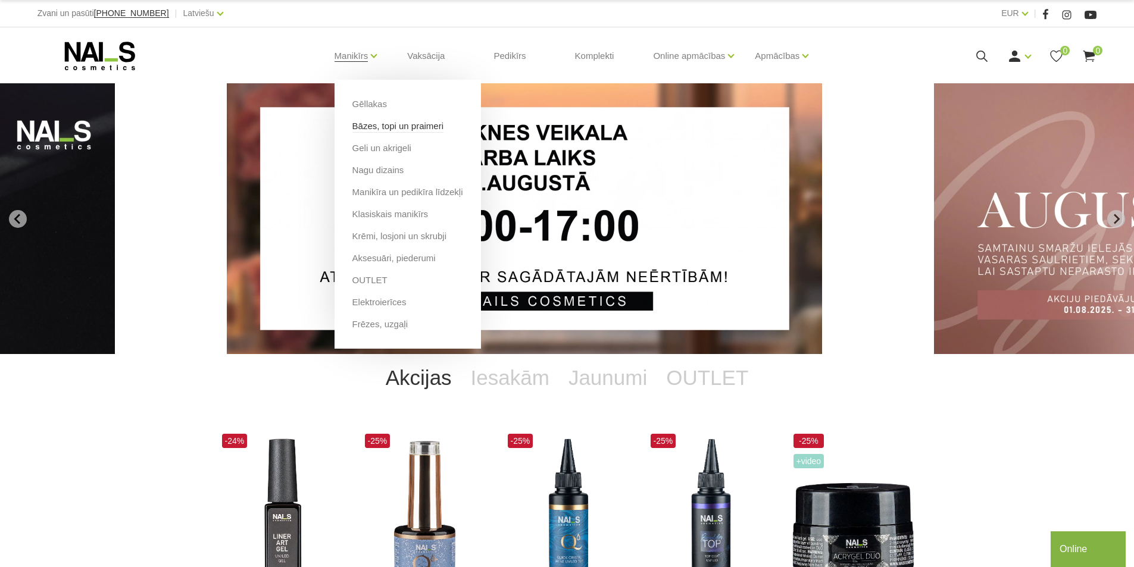
click at [374, 126] on link "Bāzes, topi un praimeri" at bounding box center [397, 126] width 91 height 13
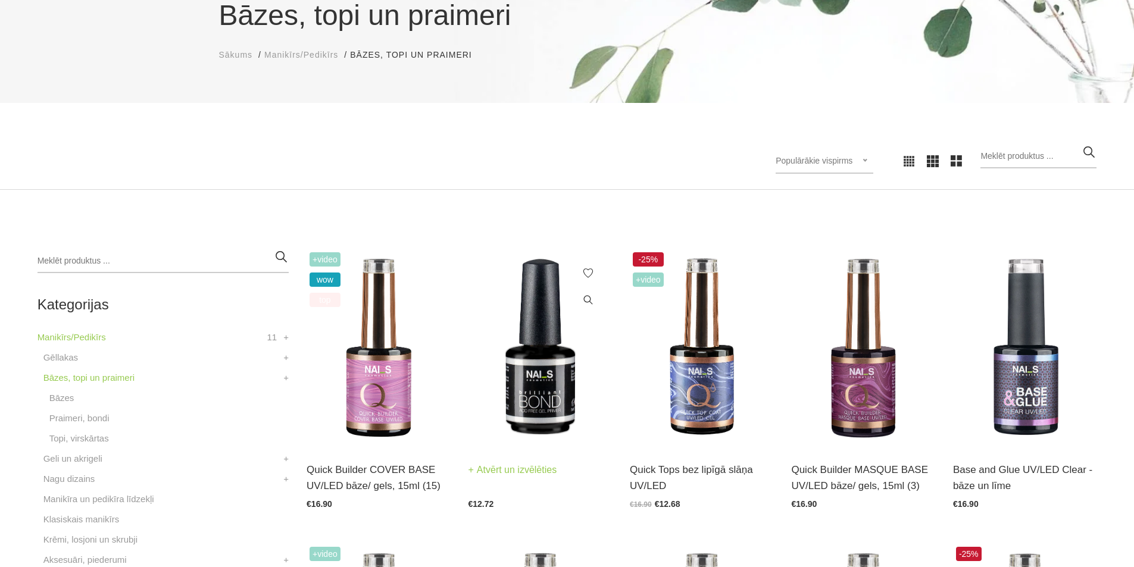
scroll to position [179, 0]
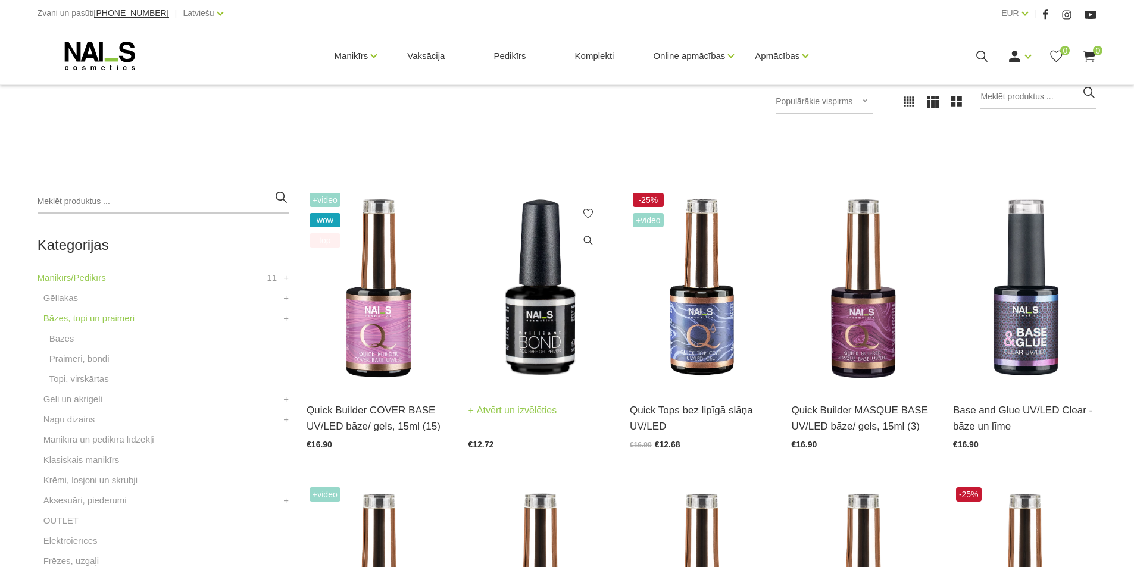
click at [557, 331] on img at bounding box center [540, 289] width 143 height 198
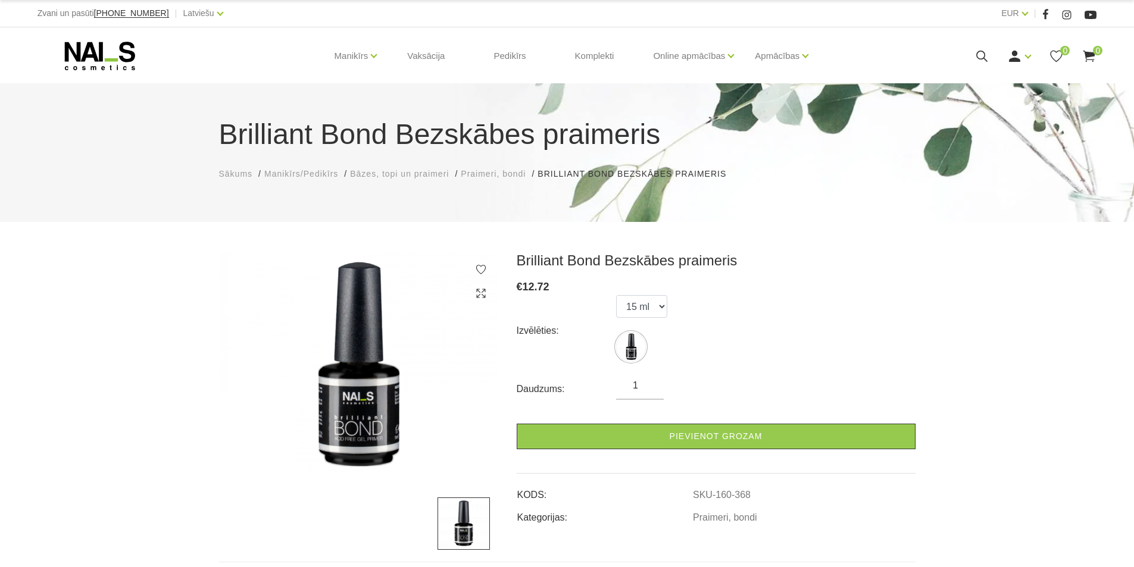
click at [424, 176] on span "Bāzes, topi un praimeri" at bounding box center [399, 174] width 99 height 10
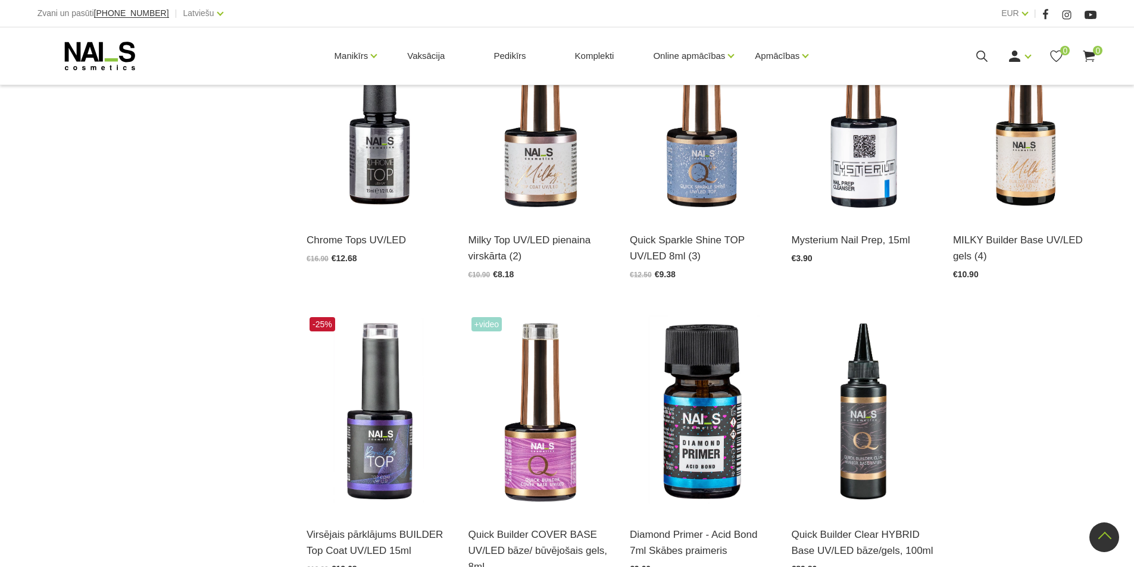
scroll to position [1429, 0]
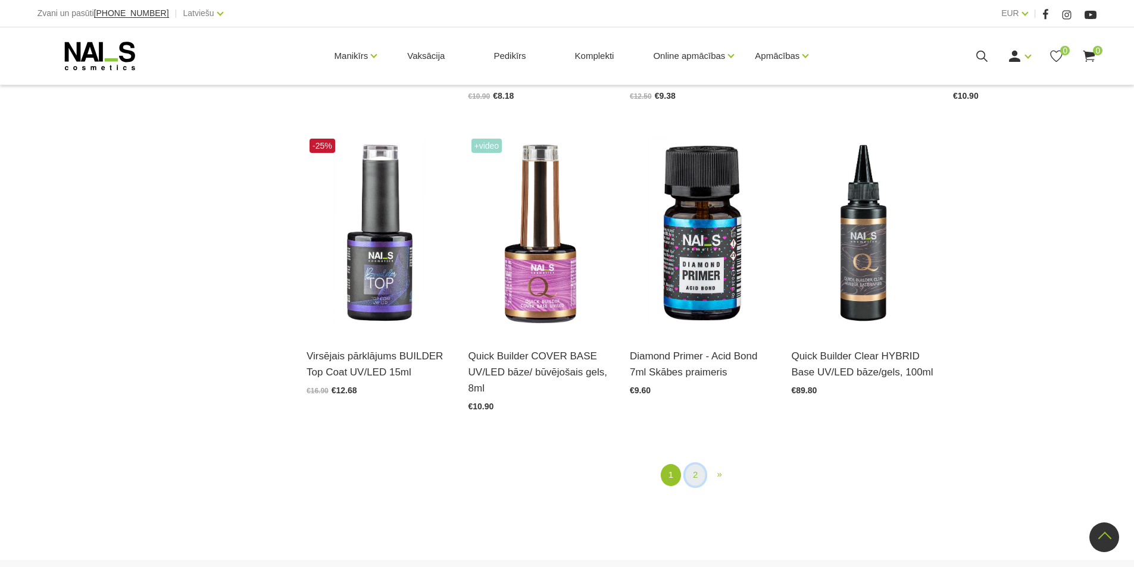
click at [694, 477] on link "2" at bounding box center [695, 475] width 20 height 22
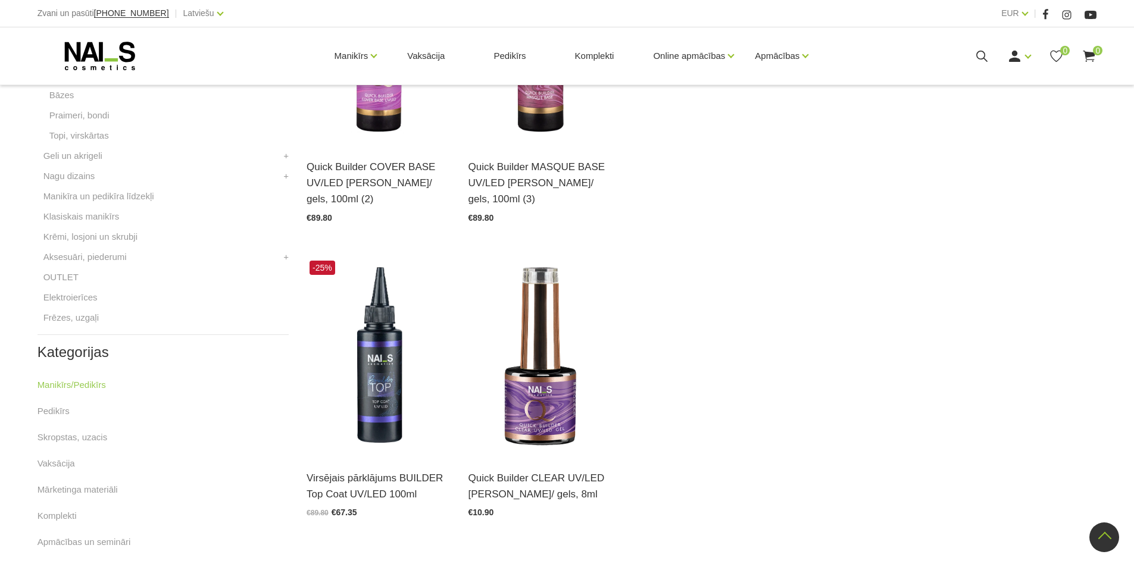
scroll to position [482, 0]
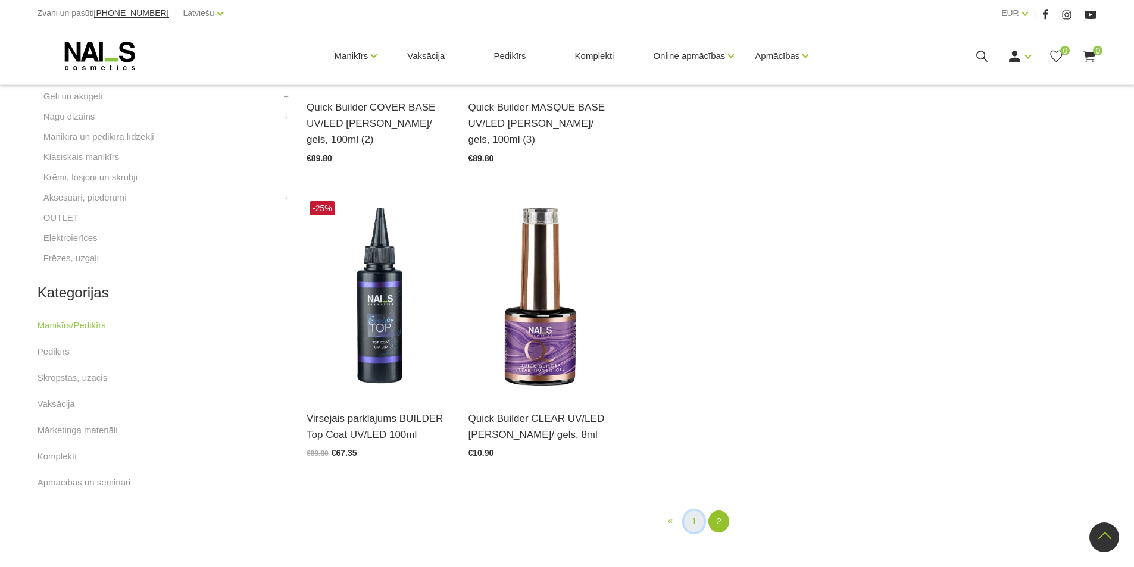
click at [697, 511] on link "1" at bounding box center [694, 522] width 20 height 22
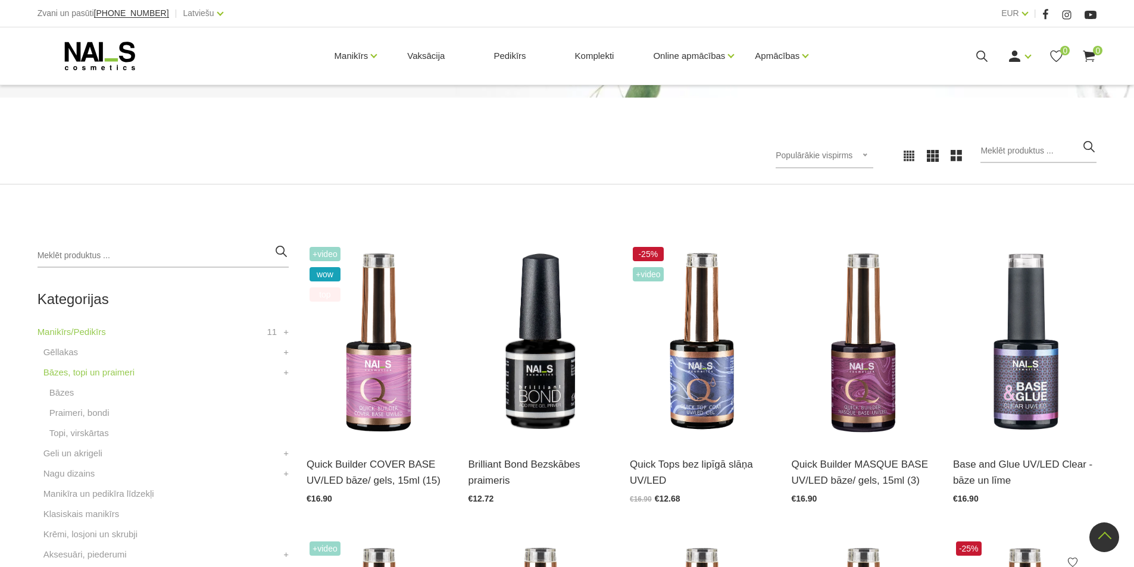
scroll to position [65, 0]
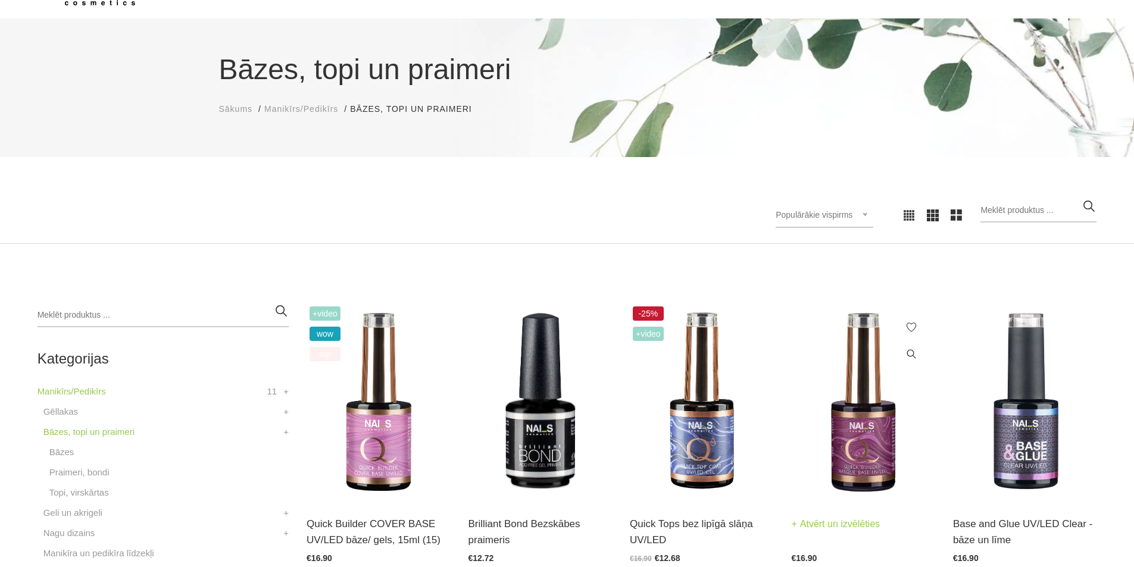
click at [870, 460] on img at bounding box center [862, 403] width 143 height 198
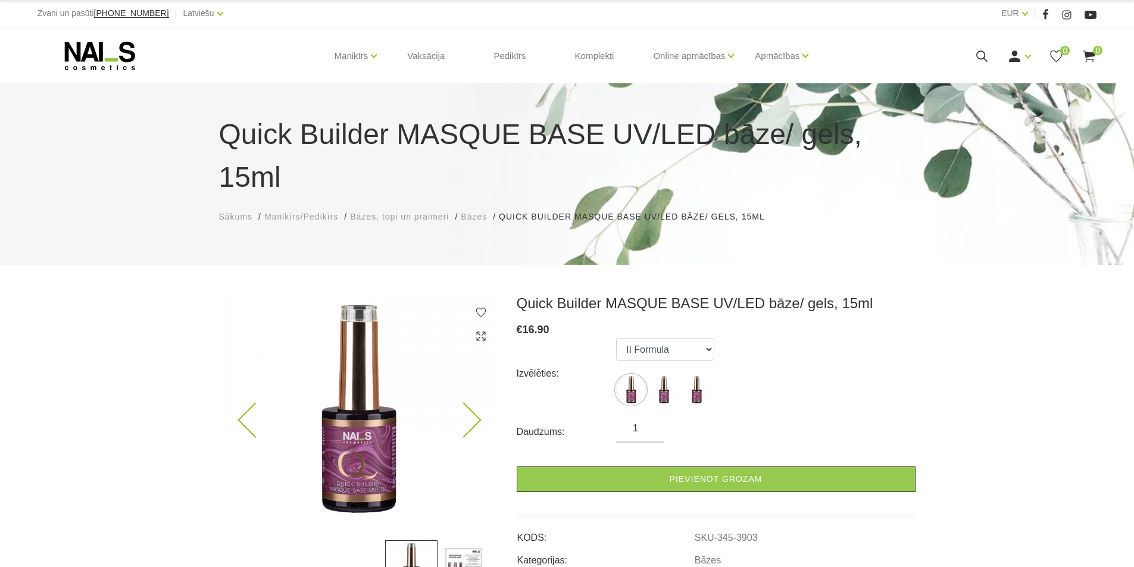
scroll to position [60, 0]
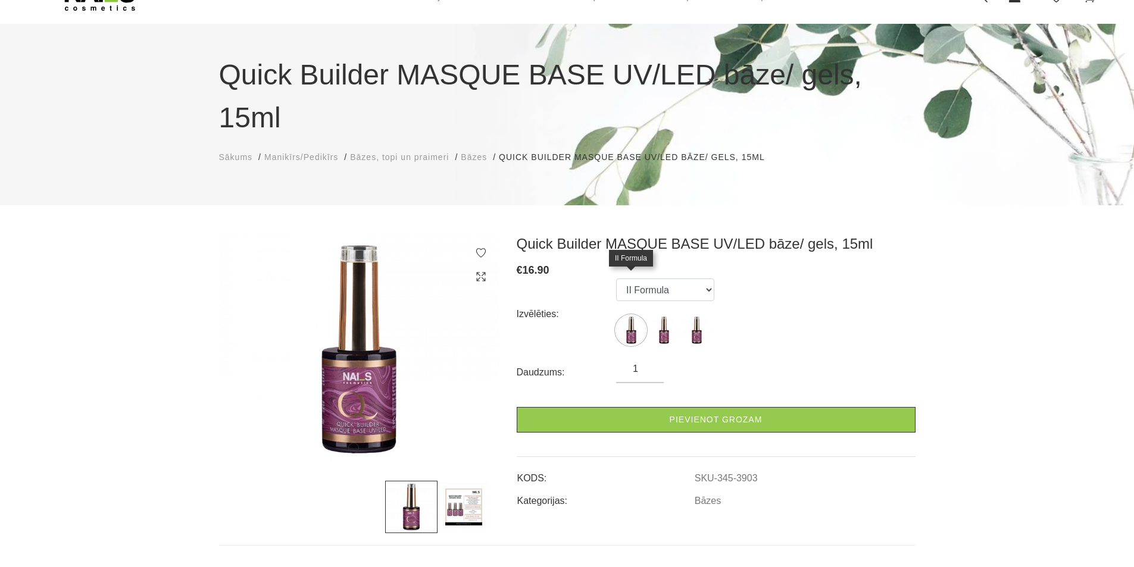
click at [633, 316] on img at bounding box center [631, 331] width 30 height 30
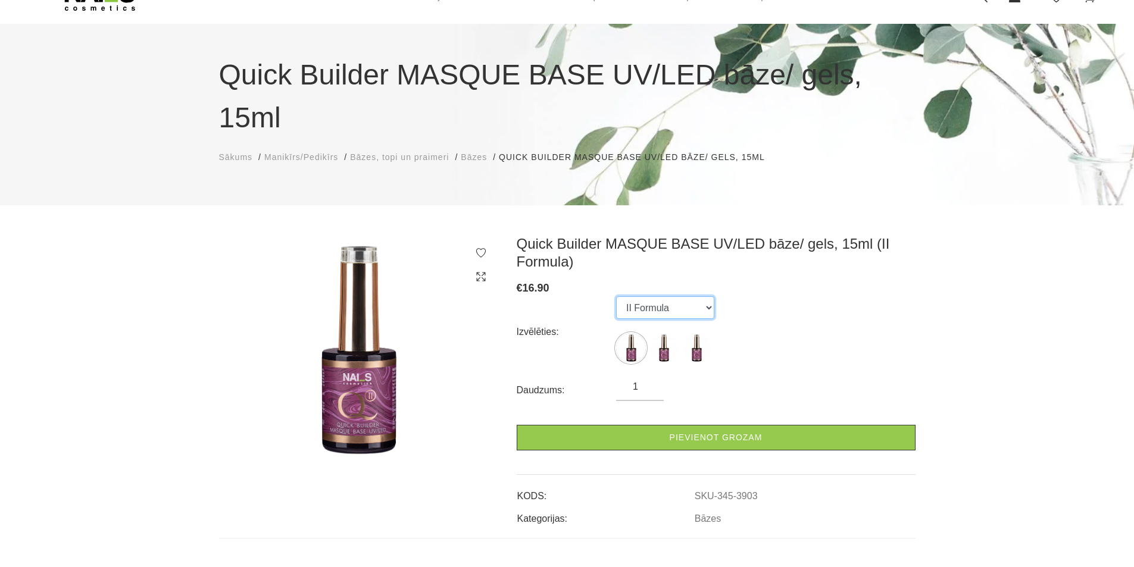
click at [705, 296] on select "II Formula I Formula Original Formula" at bounding box center [665, 307] width 98 height 23
click at [630, 333] on img at bounding box center [631, 348] width 30 height 30
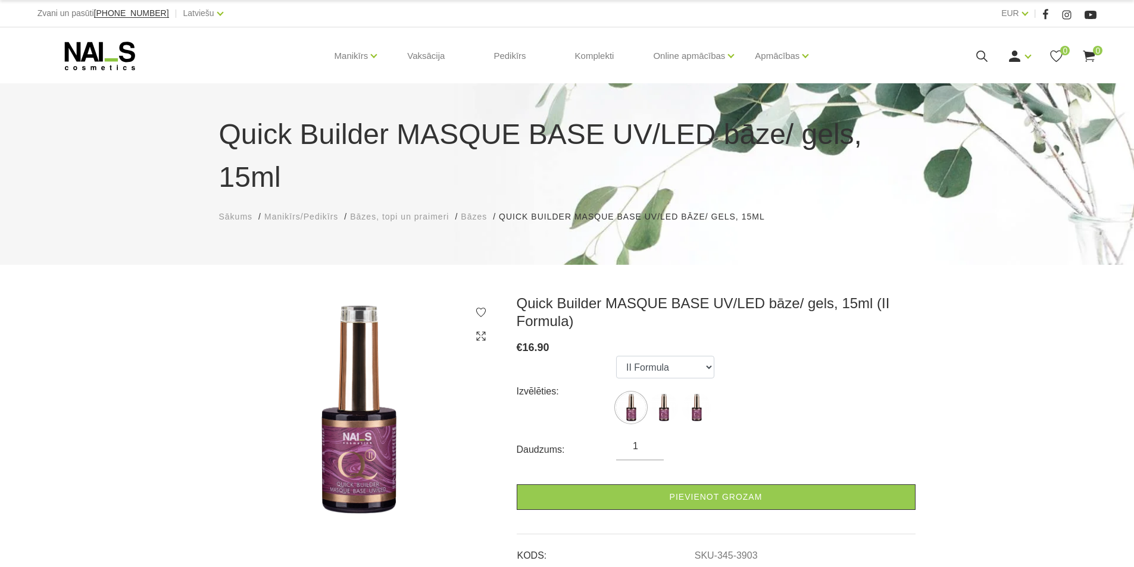
click at [390, 212] on span "Bāzes, topi un praimeri" at bounding box center [399, 217] width 99 height 10
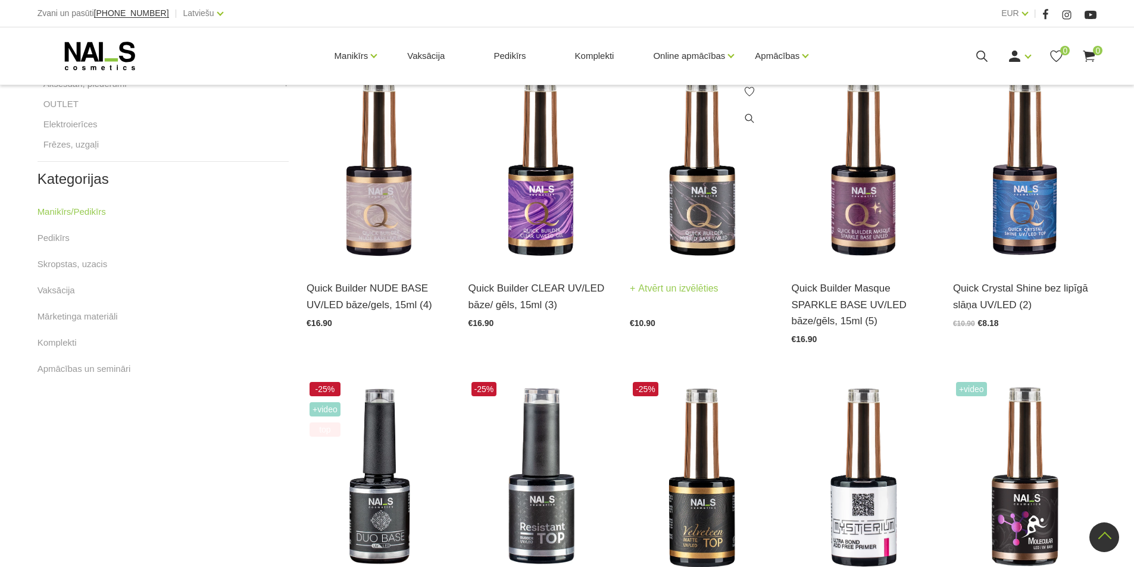
scroll to position [238, 0]
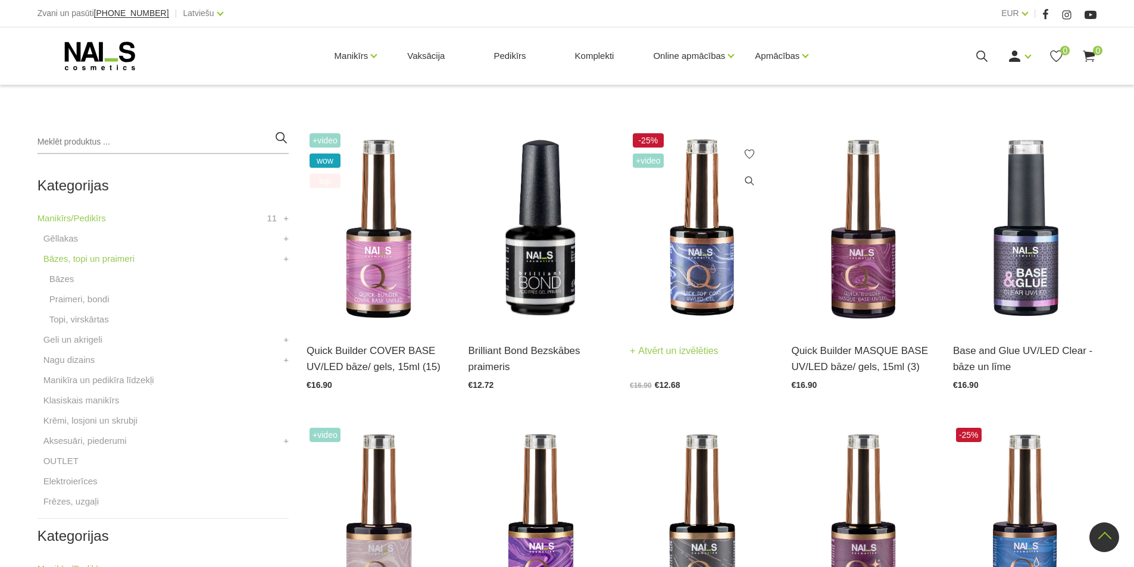
click at [713, 269] on img at bounding box center [701, 229] width 143 height 198
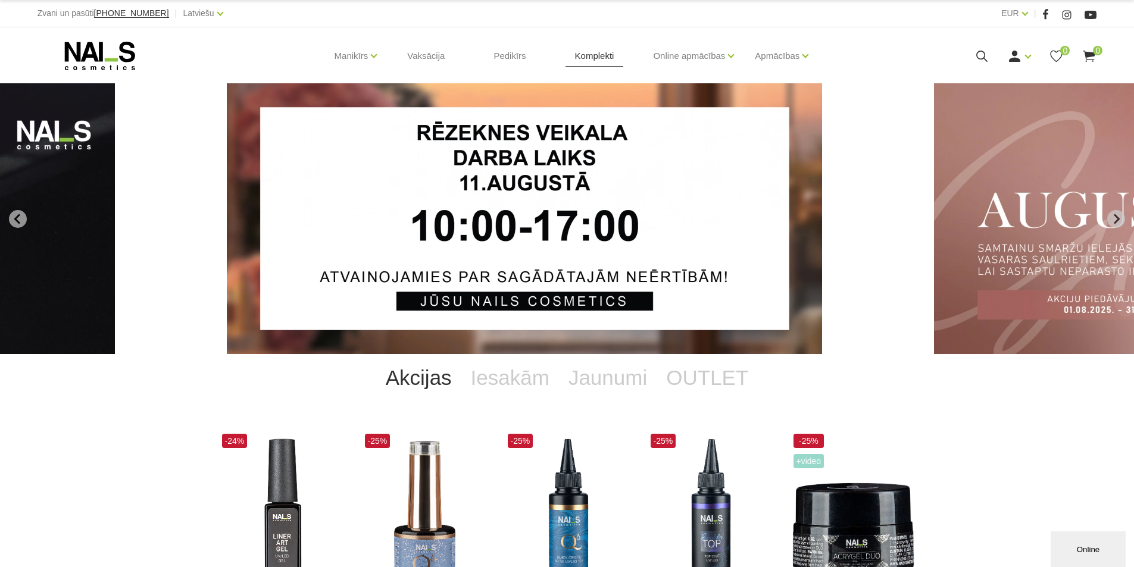
click at [597, 59] on link "Komplekti" at bounding box center [595, 55] width 58 height 57
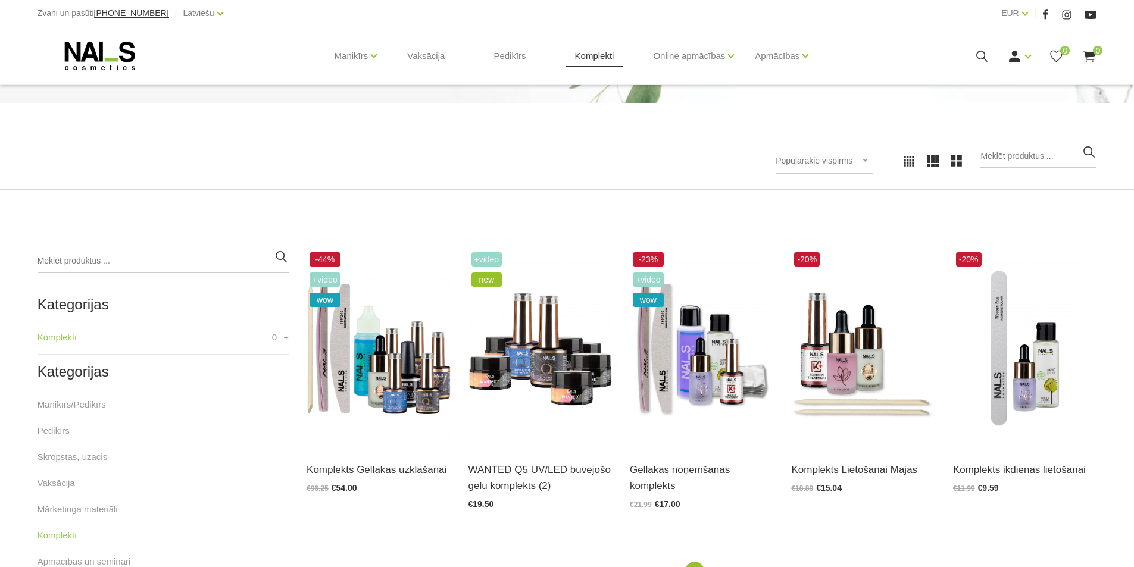
scroll to position [179, 0]
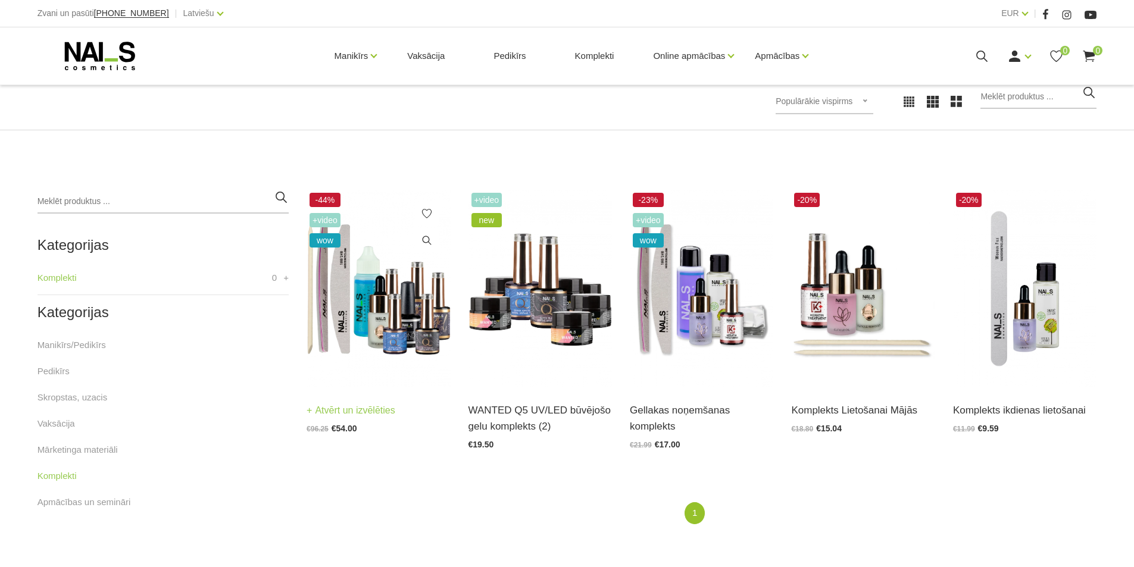
click at [372, 305] on img at bounding box center [378, 289] width 143 height 198
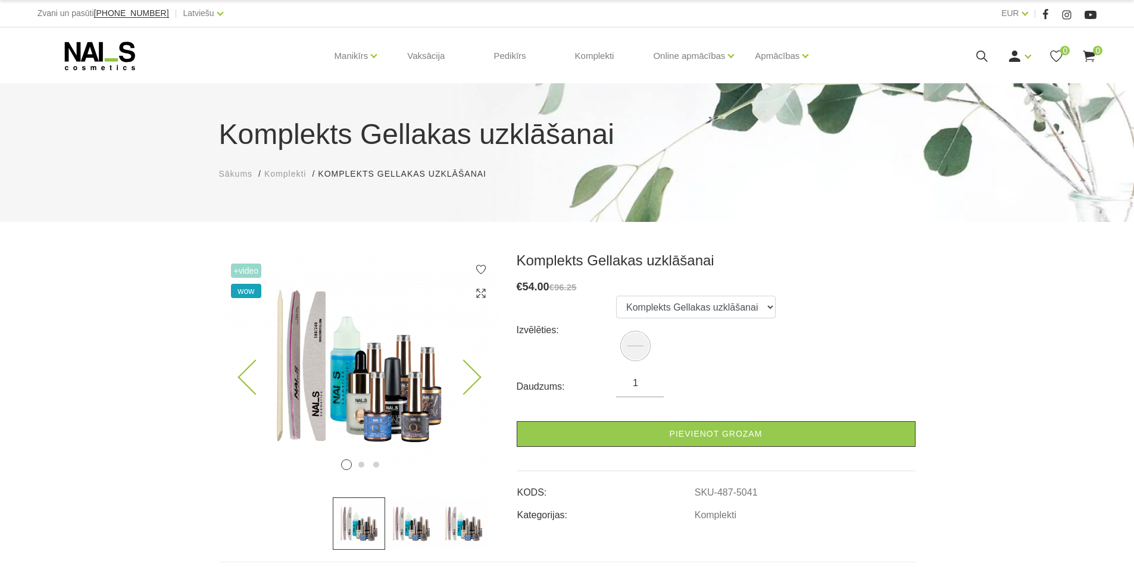
click at [479, 383] on img at bounding box center [359, 366] width 280 height 228
click at [476, 374] on icon at bounding box center [463, 377] width 35 height 35
